Goal: Book appointment/travel/reservation

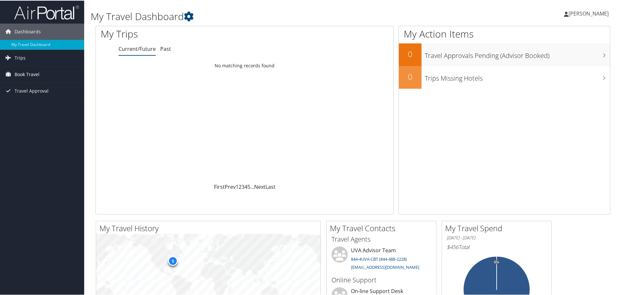
click at [22, 71] on span "Book Travel" at bounding box center [27, 74] width 25 height 16
click at [26, 110] on link "Book/Manage Online Trips" at bounding box center [42, 106] width 84 height 10
